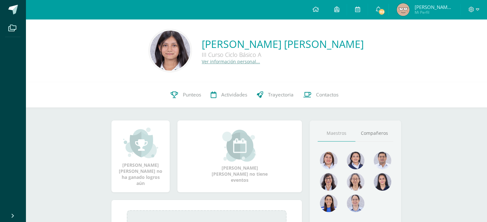
click at [185, 95] on span "Punteos" at bounding box center [192, 95] width 18 height 7
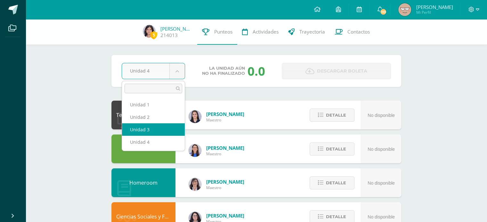
select select "Unidad 3"
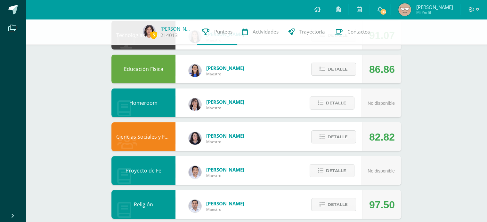
scroll to position [80, 0]
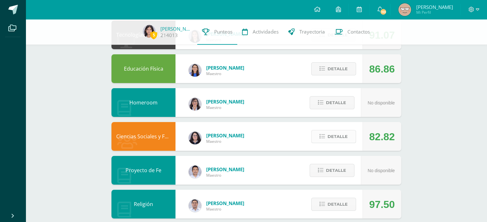
click at [328, 132] on span "Detalle" at bounding box center [338, 137] width 20 height 12
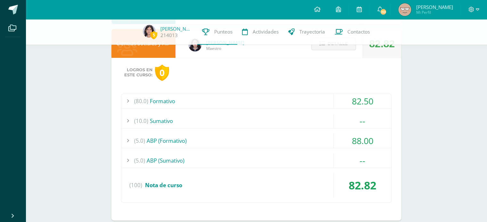
scroll to position [174, 0]
click at [318, 137] on div "(5.0) ABP (Formativo)" at bounding box center [256, 140] width 270 height 14
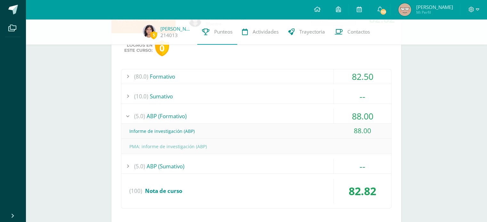
scroll to position [201, 0]
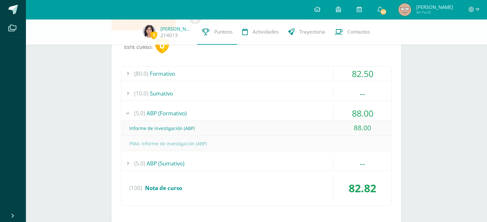
click at [296, 157] on div "(5.0) ABP (Sumativo)" at bounding box center [256, 164] width 270 height 14
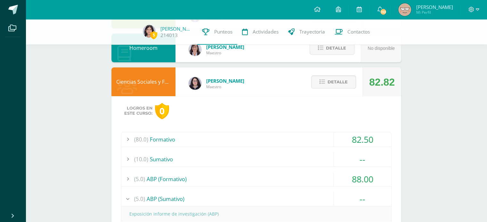
click at [296, 157] on div "(10.0) Sumativo" at bounding box center [256, 159] width 270 height 14
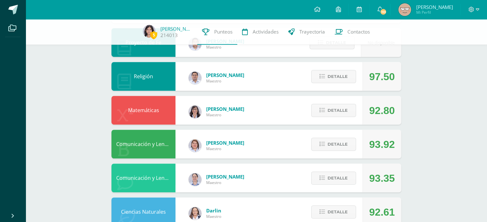
scroll to position [390, 0]
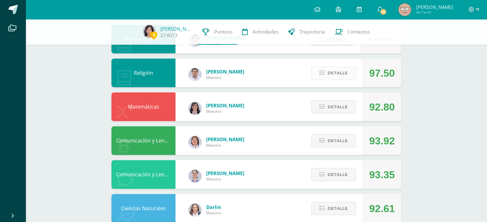
click at [346, 72] on span "Detalle" at bounding box center [338, 73] width 20 height 12
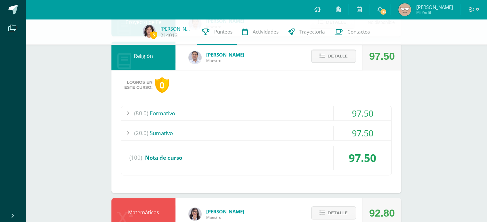
scroll to position [408, 0]
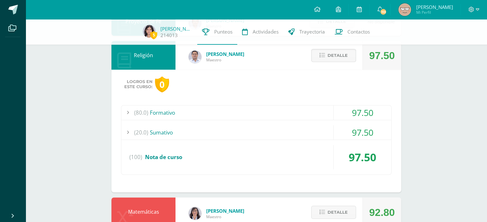
click at [319, 131] on div "(20.0) Sumativo" at bounding box center [256, 132] width 270 height 14
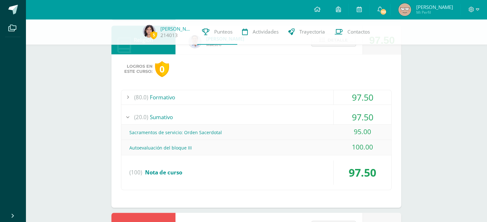
click at [317, 111] on div "(20.0) Sumativo" at bounding box center [256, 117] width 270 height 14
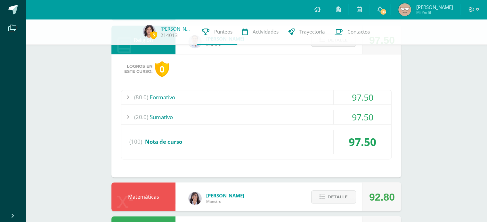
click at [319, 91] on div "(80.0) Formativo" at bounding box center [256, 97] width 270 height 14
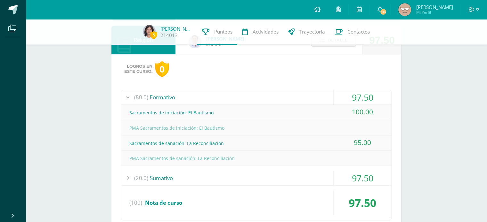
click at [319, 91] on div "(80.0) Formativo" at bounding box center [256, 97] width 270 height 14
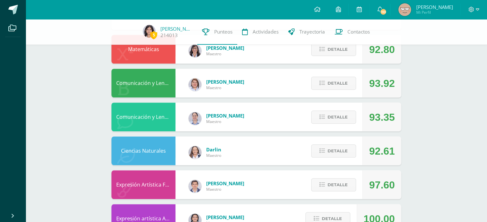
scroll to position [557, 0]
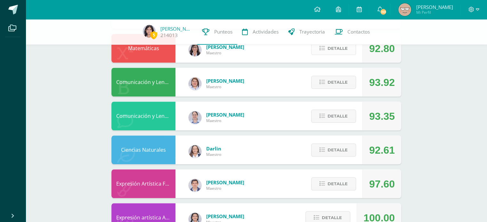
click at [344, 51] on span "Detalle" at bounding box center [338, 49] width 20 height 12
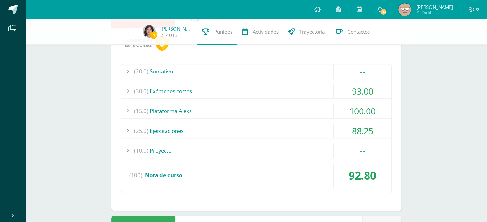
scroll to position [591, 0]
click at [314, 67] on div "(20.0) Sumativo" at bounding box center [256, 71] width 270 height 14
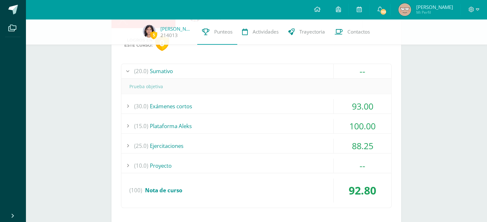
click at [285, 163] on div "(10.0) Proyecto" at bounding box center [256, 166] width 270 height 14
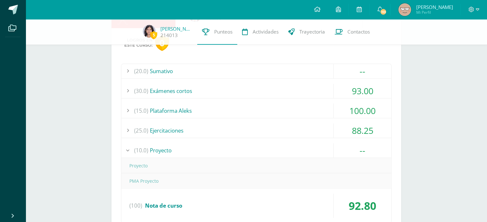
click at [296, 129] on div "(25.0) Ejercitaciones" at bounding box center [256, 131] width 270 height 14
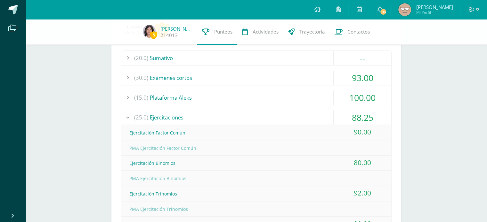
scroll to position [604, 0]
click at [330, 92] on div "(15.0) Plataforma Aleks" at bounding box center [256, 98] width 270 height 14
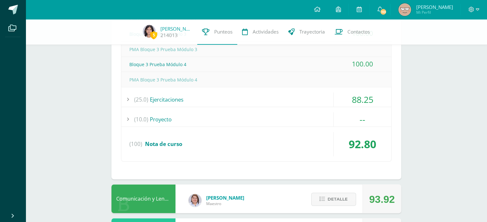
scroll to position [745, 0]
click at [329, 92] on div "(25.0) Ejercitaciones" at bounding box center [256, 99] width 270 height 14
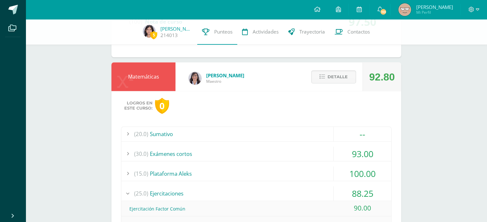
scroll to position [525, 0]
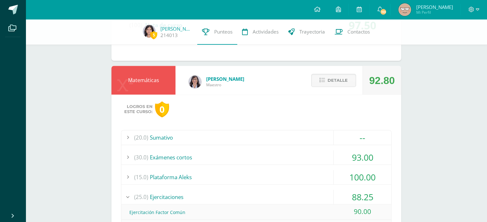
click at [315, 135] on div "(20.0) Sumativo" at bounding box center [256, 138] width 270 height 14
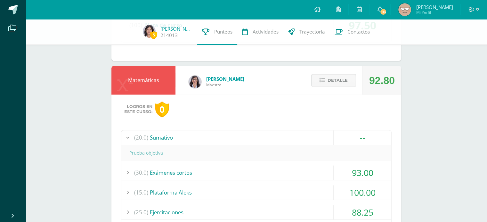
click at [308, 166] on div "(30.0) Exámenes cortos" at bounding box center [256, 173] width 270 height 14
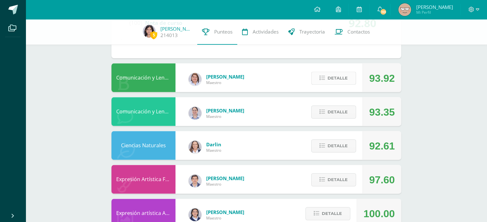
scroll to position [805, 0]
click at [331, 79] on span "Detalle" at bounding box center [338, 78] width 20 height 12
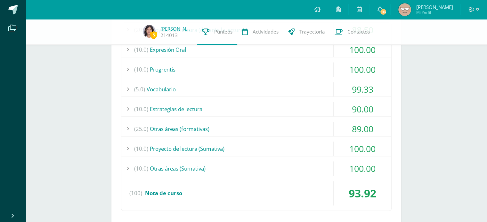
scroll to position [910, 0]
click at [300, 144] on div "(10.0) Proyecto de lectura (Sumativa)" at bounding box center [256, 149] width 270 height 14
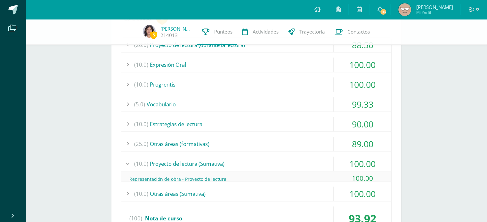
scroll to position [849, 0]
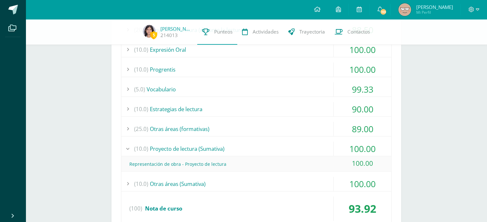
click at [300, 144] on div "(10.0) Proyecto de lectura (Sumativa)" at bounding box center [256, 149] width 270 height 14
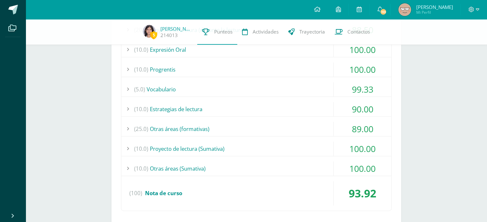
scroll to position [841, 0]
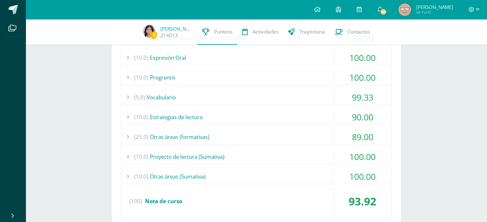
click at [307, 117] on div "(10.0) Estrategias de lectura" at bounding box center [256, 117] width 270 height 14
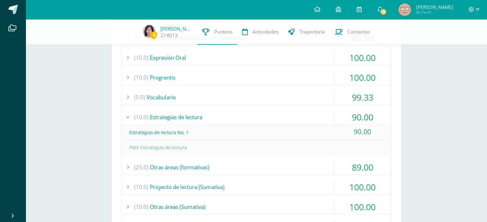
click at [307, 117] on div "(10.0) Estrategias de lectura" at bounding box center [256, 117] width 270 height 14
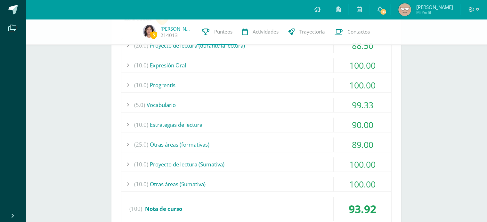
scroll to position [834, 0]
click at [300, 140] on div "(25.0) Otras áreas (formativas)" at bounding box center [256, 144] width 270 height 14
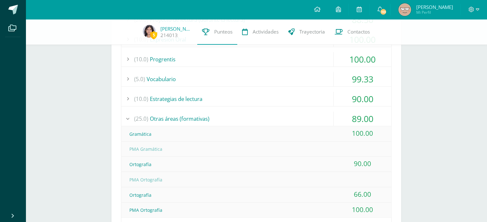
scroll to position [859, 0]
click at [303, 120] on div "(25.0) Otras áreas (formativas)" at bounding box center [256, 120] width 270 height 14
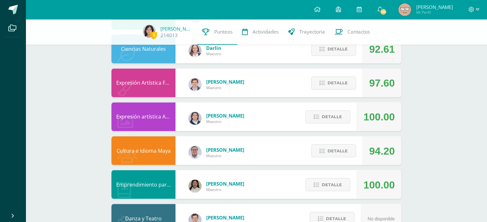
scroll to position [1083, 0]
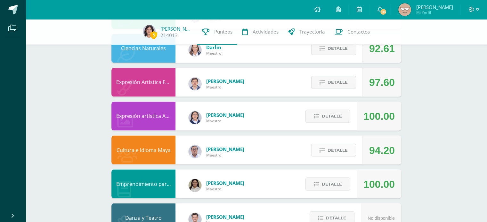
click at [323, 148] on icon at bounding box center [322, 150] width 5 height 5
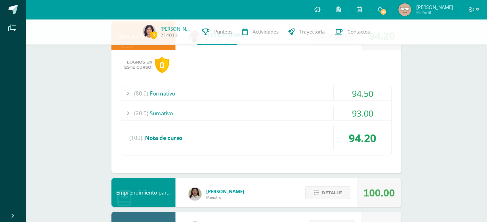
scroll to position [1201, 0]
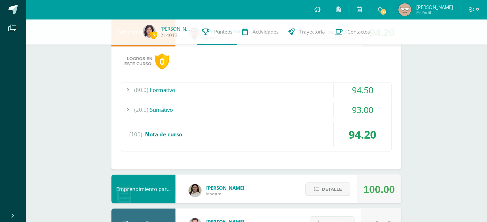
click at [320, 105] on div "(20.0) Sumativo" at bounding box center [256, 109] width 270 height 14
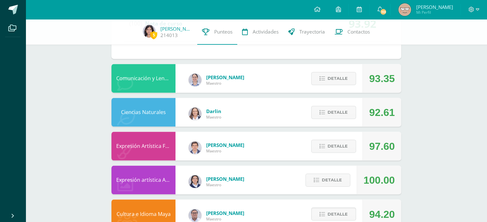
scroll to position [1019, 0]
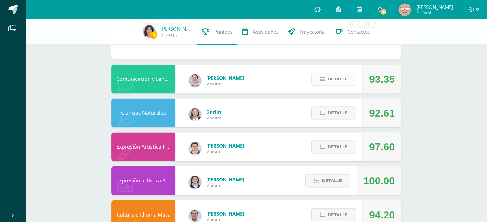
click at [325, 73] on button "Detalle" at bounding box center [333, 79] width 45 height 13
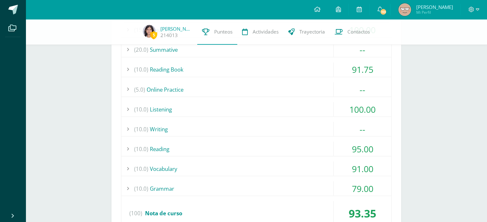
scroll to position [1084, 0]
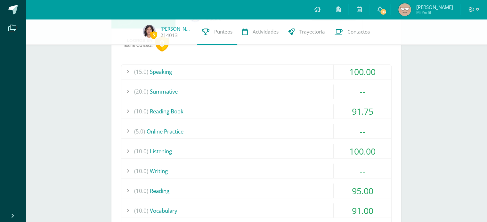
click at [315, 94] on div "(20.0) Summative" at bounding box center [256, 92] width 270 height 14
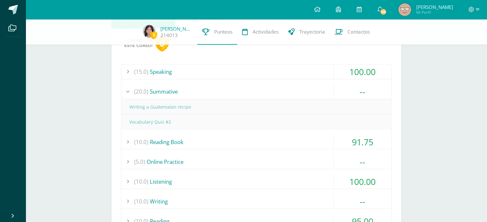
click at [315, 94] on div "(20.0) Summative" at bounding box center [256, 92] width 270 height 14
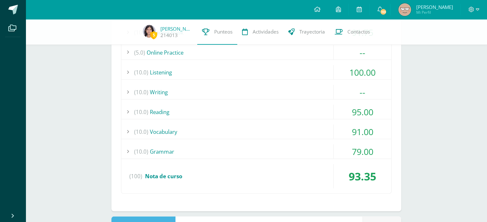
scroll to position [1163, 0]
click at [303, 144] on div "(10.0) Grammar" at bounding box center [256, 151] width 270 height 14
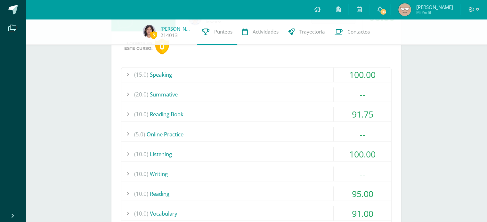
scroll to position [1080, 0]
click at [295, 170] on div "(10.0) Writing" at bounding box center [256, 174] width 270 height 14
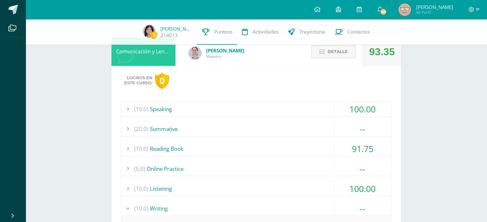
scroll to position [1048, 0]
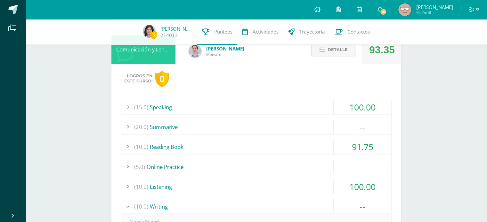
click at [293, 122] on div "(20.0) Summative" at bounding box center [256, 127] width 270 height 14
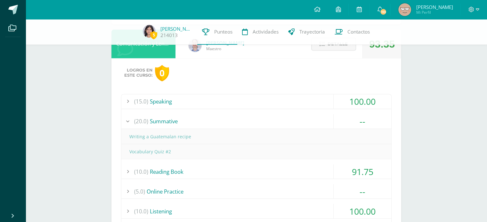
scroll to position [1056, 0]
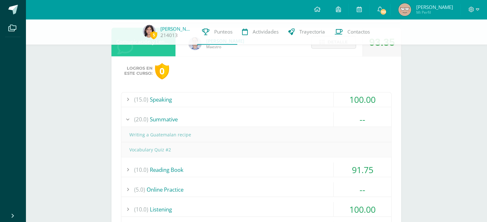
click at [304, 93] on div "(15.0) Speaking" at bounding box center [256, 100] width 270 height 14
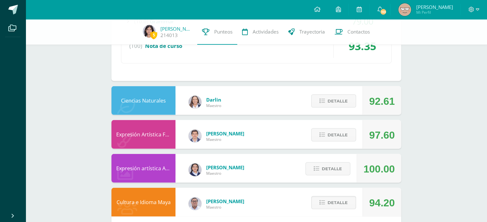
scroll to position [1384, 0]
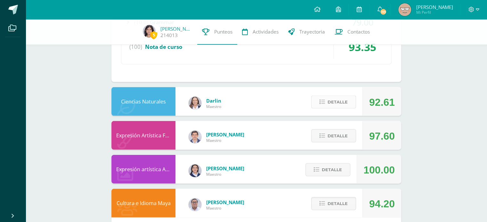
click at [323, 100] on icon at bounding box center [322, 102] width 5 height 5
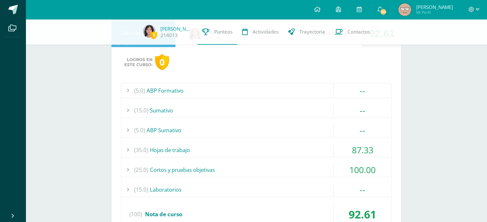
scroll to position [1453, 0]
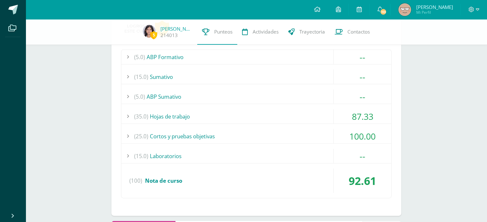
click at [302, 117] on div "(35.0) Hojas de trabajo" at bounding box center [256, 116] width 270 height 14
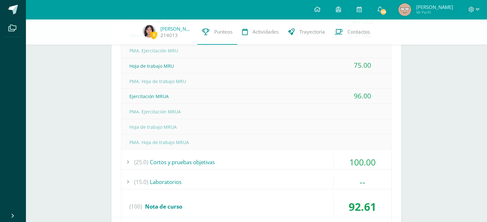
scroll to position [1492, 0]
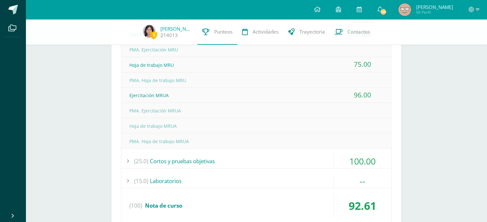
click at [295, 159] on div "(25.0) Cortos y pruebas objetivas" at bounding box center [256, 161] width 270 height 14
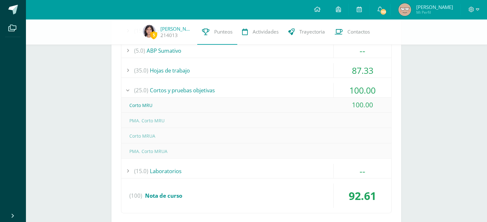
scroll to position [1441, 0]
click at [286, 87] on div "(25.0) Cortos y pruebas objetivas" at bounding box center [256, 90] width 270 height 14
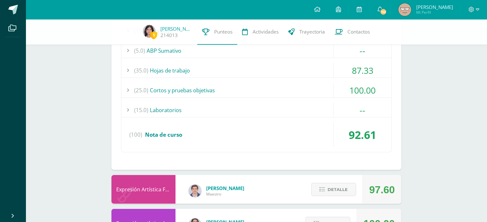
click at [279, 103] on div "(15.0) Laboratorios" at bounding box center [256, 110] width 270 height 14
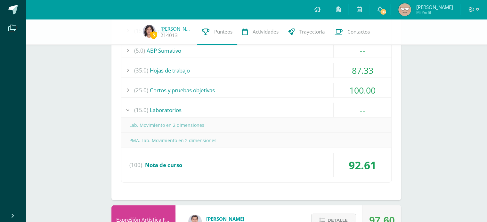
click at [279, 103] on div "(15.0) Laboratorios" at bounding box center [256, 110] width 270 height 14
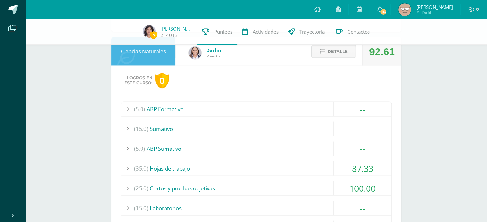
scroll to position [1342, 0]
click at [269, 143] on div "(5.0) ABP Sumativo" at bounding box center [256, 149] width 270 height 14
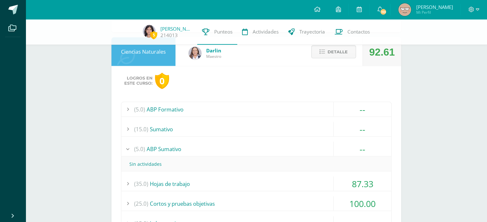
click at [266, 124] on div "(15.0) Sumativo" at bounding box center [256, 129] width 270 height 14
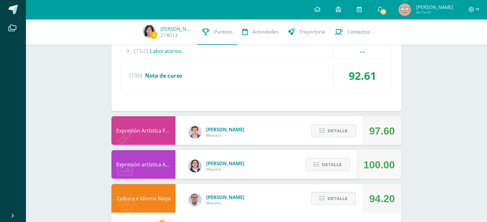
scroll to position [1516, 0]
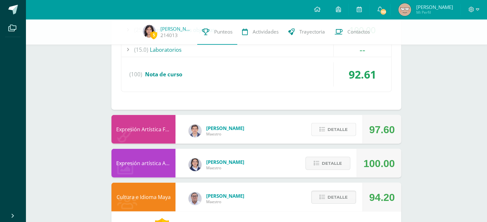
click at [332, 131] on span "Detalle" at bounding box center [338, 130] width 20 height 12
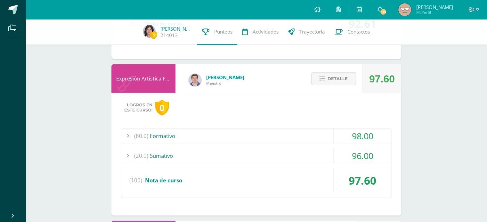
click at [320, 131] on div "(80.0) Formativo" at bounding box center [256, 136] width 270 height 14
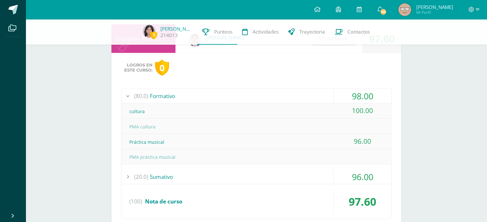
scroll to position [1592, 0]
click at [311, 173] on div "(20.0) Sumativo" at bounding box center [256, 177] width 270 height 14
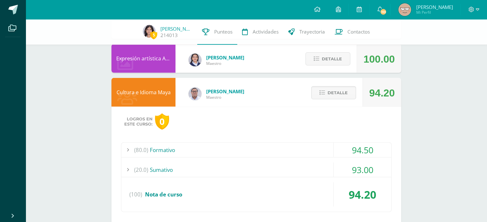
scroll to position [1745, 0]
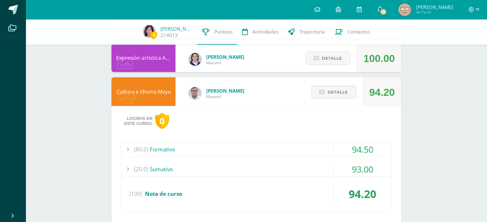
click at [315, 148] on div "(80.0) Formativo" at bounding box center [256, 149] width 270 height 14
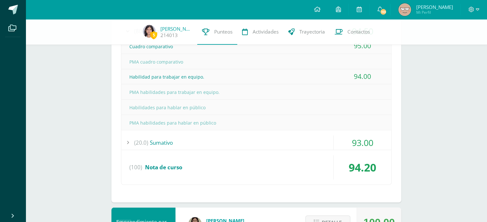
scroll to position [1848, 0]
click at [303, 141] on div "(20.0) Sumativo" at bounding box center [256, 143] width 270 height 14
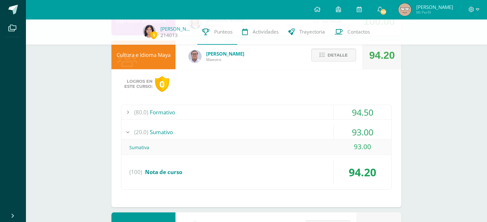
scroll to position [1766, 0]
click at [307, 111] on div "(80.0) Formativo" at bounding box center [256, 113] width 270 height 14
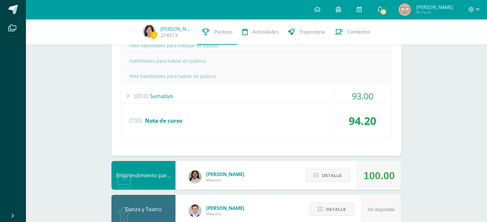
scroll to position [1905, 0]
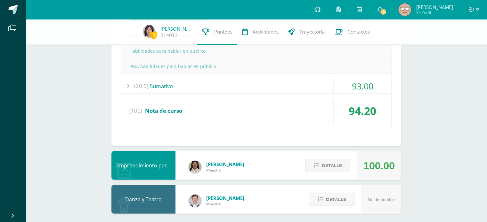
click at [318, 83] on div "(20.0) Sumativo" at bounding box center [256, 86] width 270 height 14
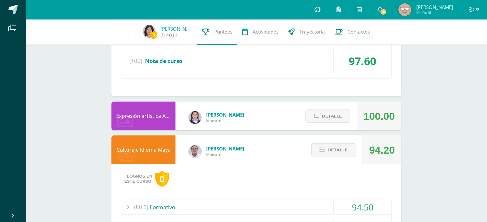
scroll to position [1658, 0]
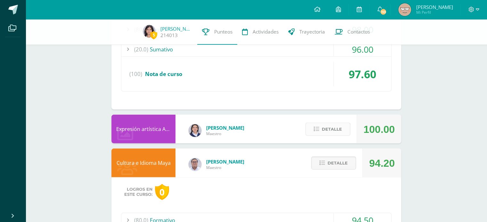
click at [325, 124] on span "Detalle" at bounding box center [332, 130] width 20 height 12
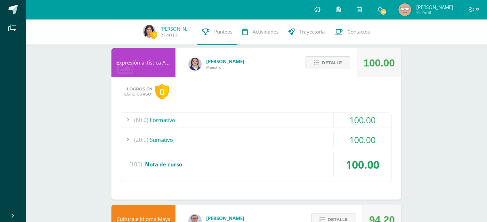
scroll to position [1727, 0]
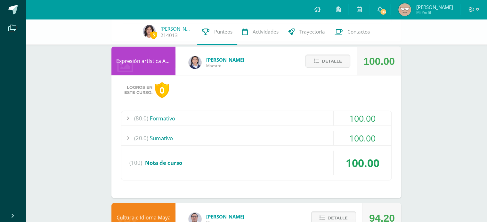
click at [315, 131] on div "(20.0) Sumativo" at bounding box center [256, 138] width 270 height 14
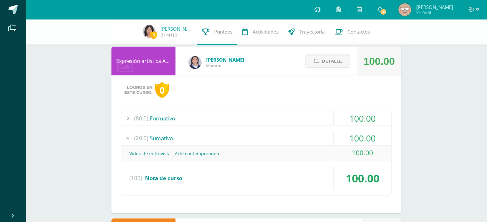
click at [314, 118] on div "(80.0) Formativo" at bounding box center [256, 118] width 270 height 14
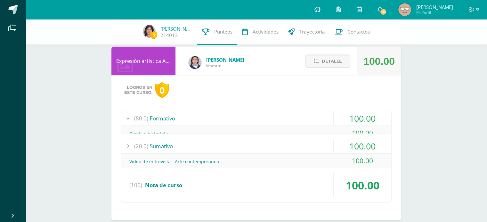
click at [314, 118] on div "(80.0) Formativo" at bounding box center [256, 118] width 270 height 14
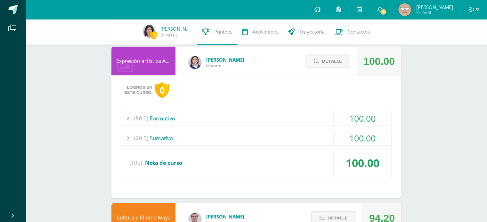
drag, startPoint x: 314, startPoint y: 118, endPoint x: 324, endPoint y: 61, distance: 57.7
click at [324, 61] on div "Expresión artística ARTES PLÁSTICAS Claudia Ordóñez Maestro 100.00 Detalle Logr…" at bounding box center [256, 123] width 290 height 152
click at [324, 61] on span "Detalle" at bounding box center [332, 61] width 20 height 12
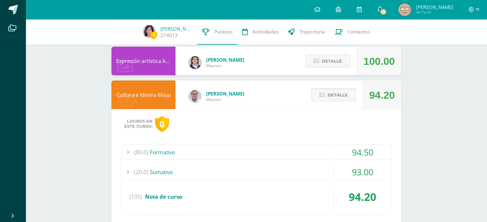
click at [352, 91] on button "Detalle" at bounding box center [333, 95] width 45 height 13
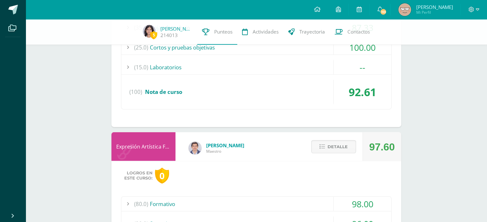
scroll to position [1479, 0]
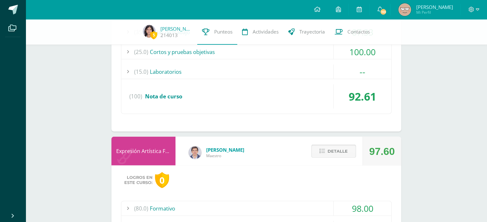
click at [335, 153] on span "Detalle" at bounding box center [338, 152] width 20 height 12
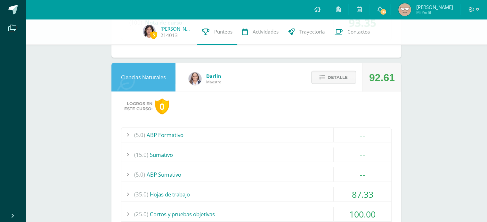
scroll to position [1315, 0]
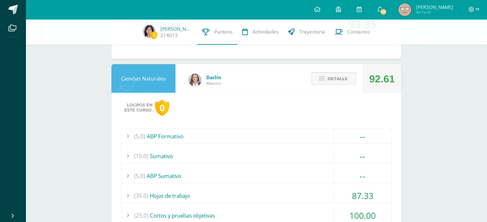
click at [342, 78] on span "Detalle" at bounding box center [338, 79] width 20 height 12
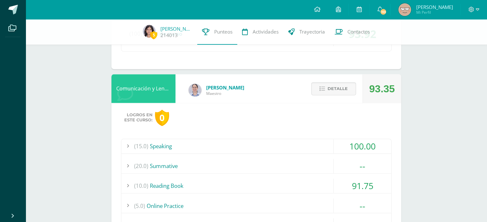
scroll to position [1008, 0]
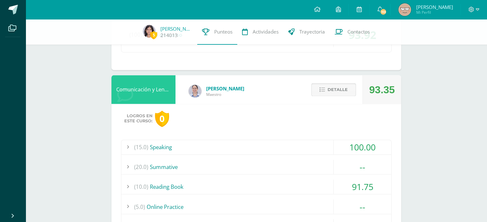
click at [342, 84] on span "Detalle" at bounding box center [338, 90] width 20 height 12
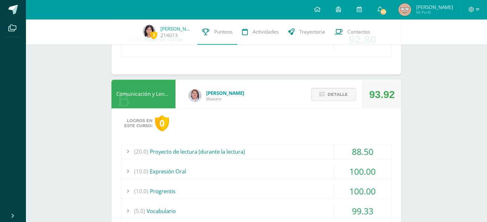
scroll to position [726, 0]
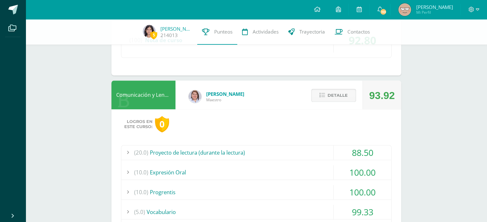
click at [341, 92] on span "Detalle" at bounding box center [338, 96] width 20 height 12
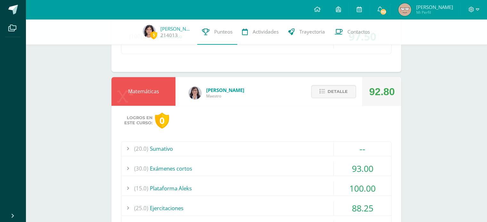
scroll to position [513, 0]
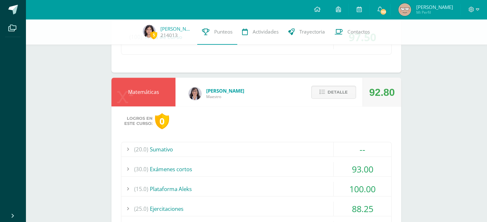
click at [341, 92] on span "Detalle" at bounding box center [338, 92] width 20 height 12
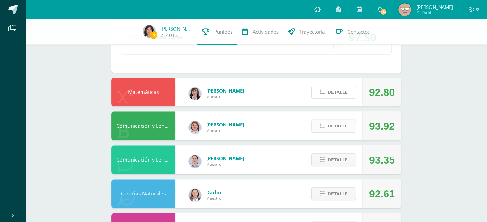
click at [341, 92] on span "Detalle" at bounding box center [338, 92] width 20 height 12
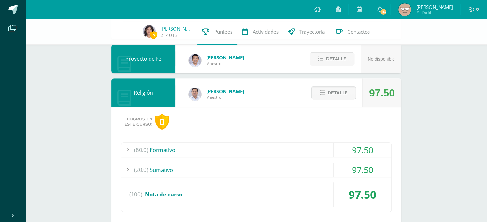
scroll to position [355, 0]
click at [341, 92] on span "Detalle" at bounding box center [338, 93] width 20 height 12
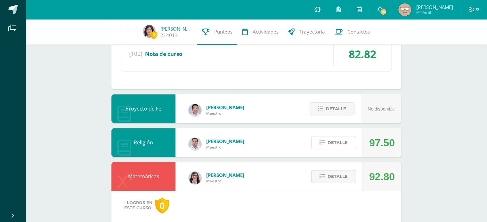
scroll to position [305, 0]
click at [338, 177] on span "Detalle" at bounding box center [338, 177] width 20 height 12
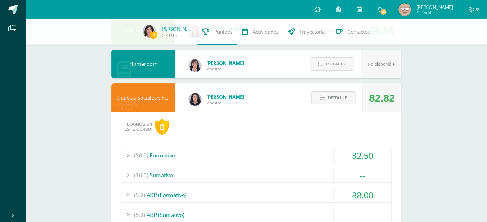
scroll to position [118, 0]
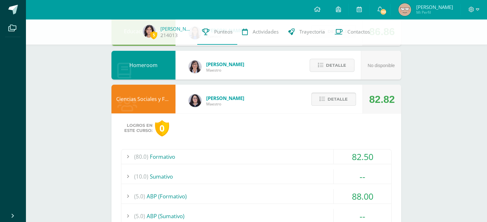
click at [344, 94] on span "Detalle" at bounding box center [338, 99] width 20 height 12
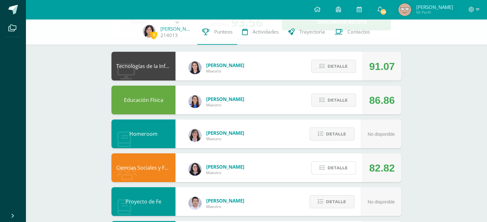
scroll to position [48, 0]
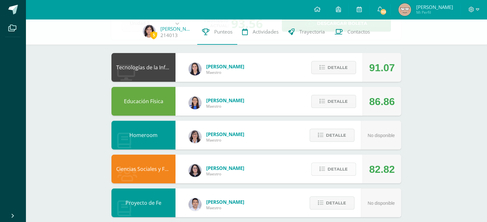
click at [339, 166] on span "Detalle" at bounding box center [338, 170] width 20 height 12
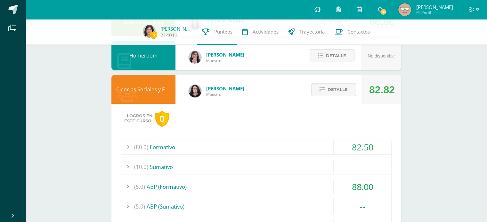
scroll to position [133, 0]
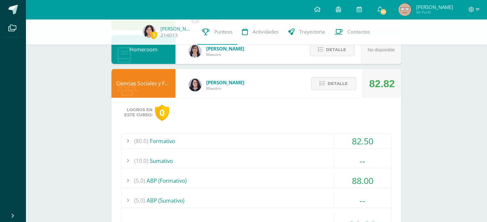
click at [312, 141] on div "(80.0) Formativo" at bounding box center [256, 141] width 270 height 14
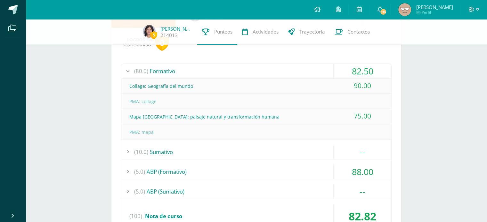
scroll to position [206, 0]
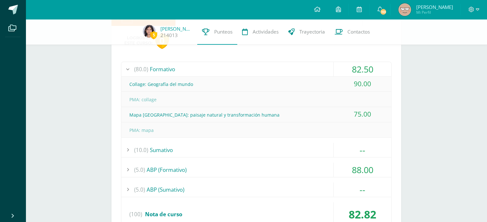
click at [244, 151] on div "(10.0) Sumativo" at bounding box center [256, 150] width 270 height 14
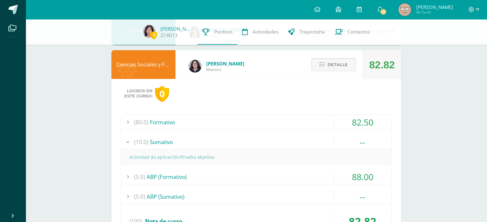
scroll to position [156, 0]
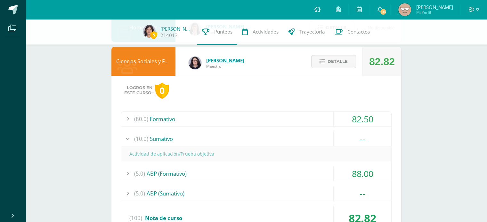
click at [230, 120] on div "(80.0) Formativo" at bounding box center [256, 119] width 270 height 14
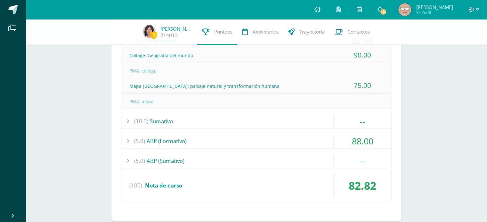
scroll to position [236, 0]
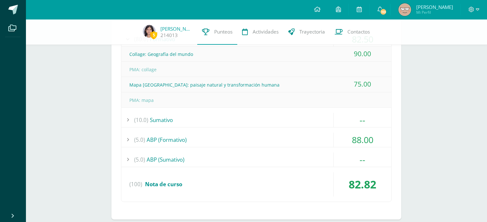
click at [221, 115] on div "(10.0) Sumativo" at bounding box center [256, 120] width 270 height 14
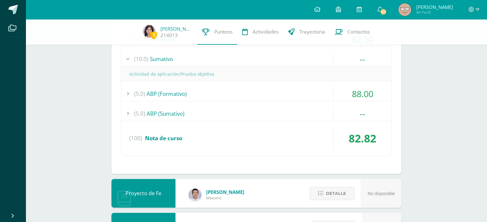
click at [215, 93] on div "(5.0) ABP (Formativo)" at bounding box center [256, 94] width 270 height 14
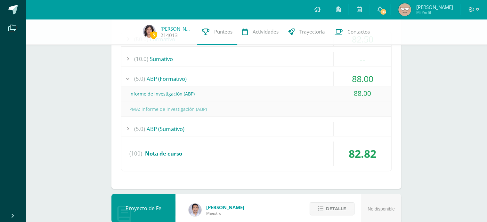
click at [207, 125] on div "(5.0) ABP (Sumativo)" at bounding box center [256, 129] width 270 height 14
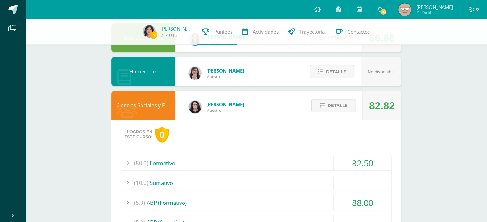
scroll to position [0, 0]
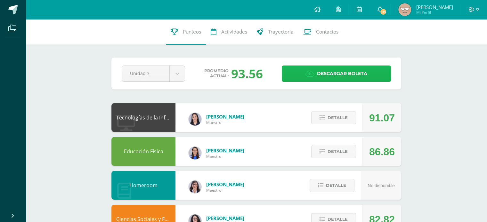
click at [330, 73] on span "Descargar boleta" at bounding box center [342, 74] width 50 height 16
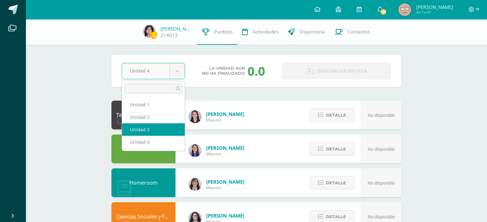
select select "Unidad 3"
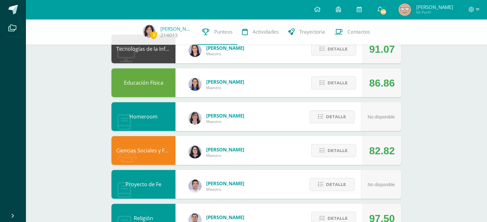
scroll to position [67, 0]
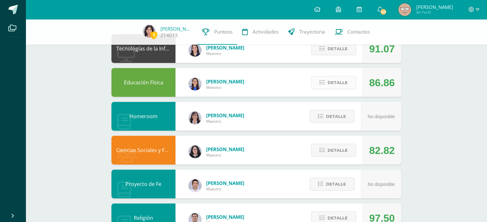
click at [335, 77] on button "Detalle" at bounding box center [333, 82] width 45 height 13
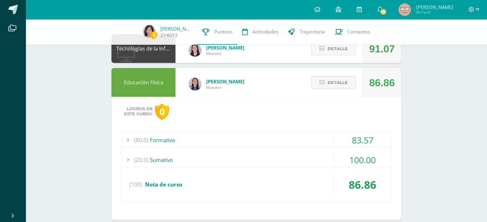
scroll to position [69, 0]
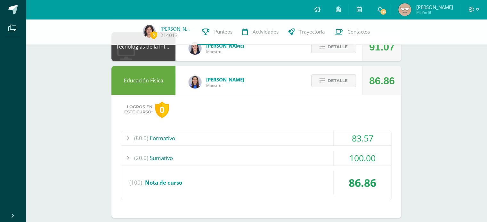
click at [296, 134] on div "(80.0) Formativo" at bounding box center [256, 138] width 270 height 14
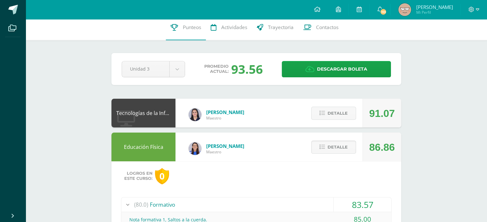
scroll to position [0, 0]
